Goal: Book appointment/travel/reservation

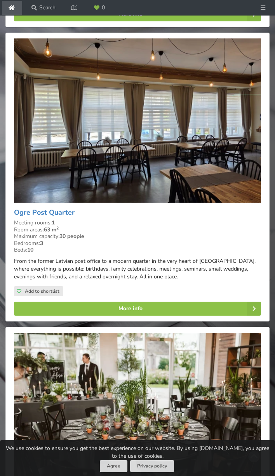
scroll to position [1607, 0]
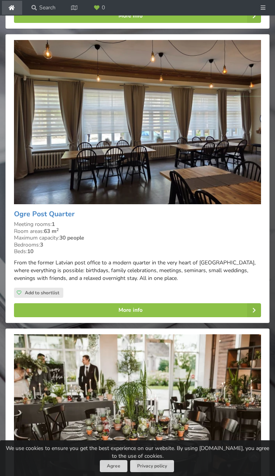
click at [139, 202] on img at bounding box center [137, 122] width 247 height 164
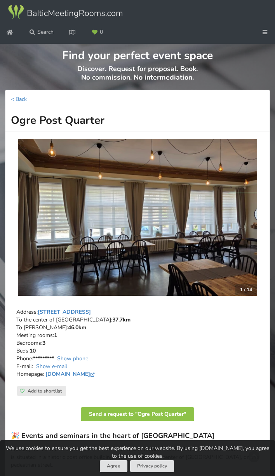
click at [241, 241] on img at bounding box center [137, 217] width 239 height 157
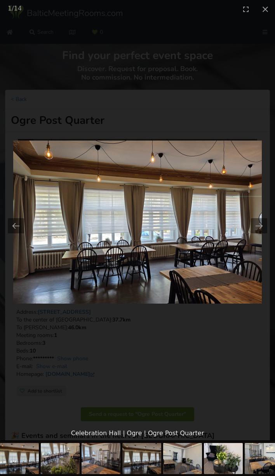
click at [63, 463] on img at bounding box center [60, 458] width 39 height 31
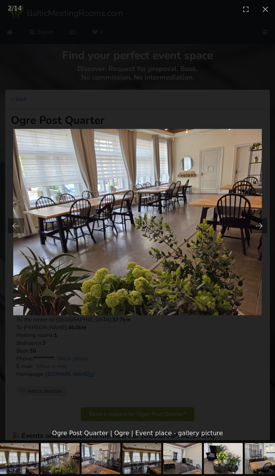
click at [115, 462] on img at bounding box center [101, 458] width 39 height 31
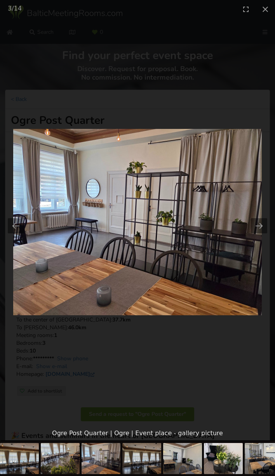
click at [154, 463] on img at bounding box center [141, 458] width 39 height 31
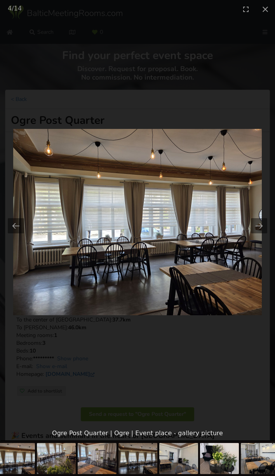
click at [175, 464] on img at bounding box center [178, 458] width 39 height 31
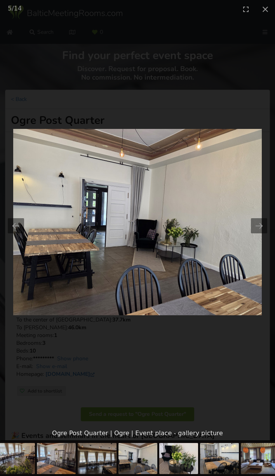
click at [205, 467] on img at bounding box center [219, 458] width 39 height 31
drag, startPoint x: 231, startPoint y: 78, endPoint x: 216, endPoint y: 22, distance: 58.3
click at [231, 78] on picture at bounding box center [137, 222] width 275 height 408
